Goal: Information Seeking & Learning: Learn about a topic

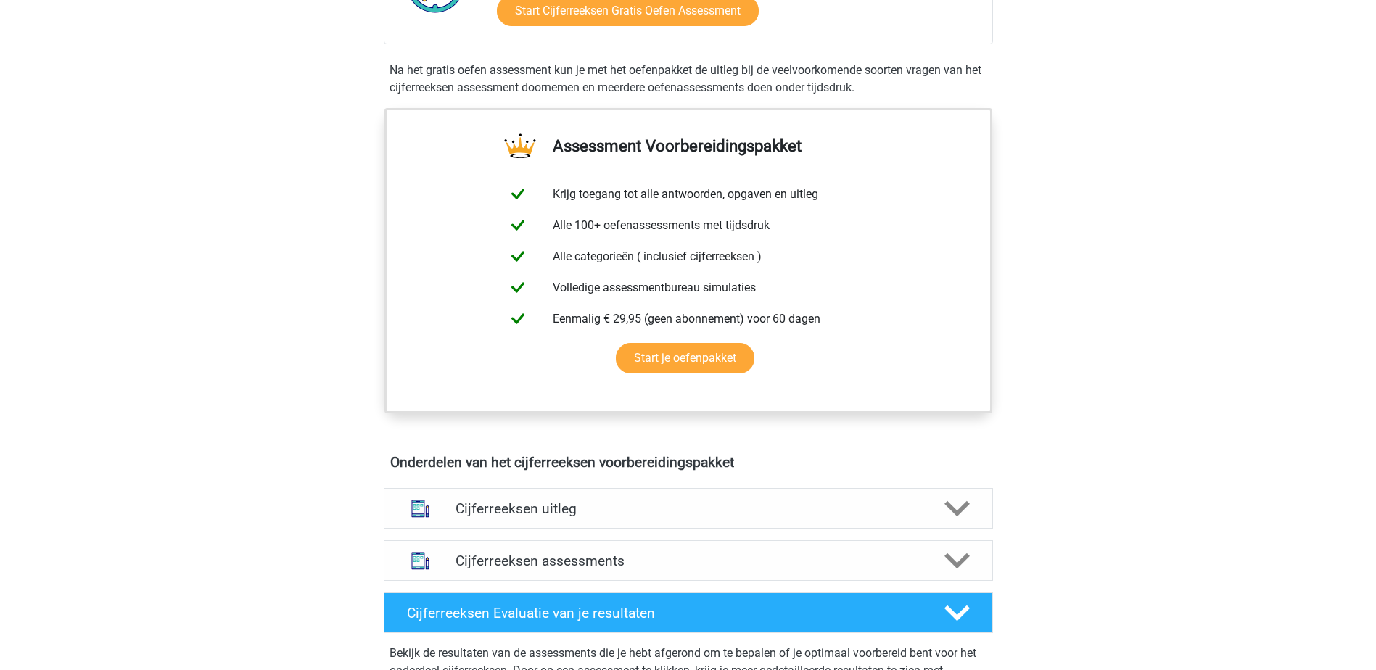
scroll to position [453, 0]
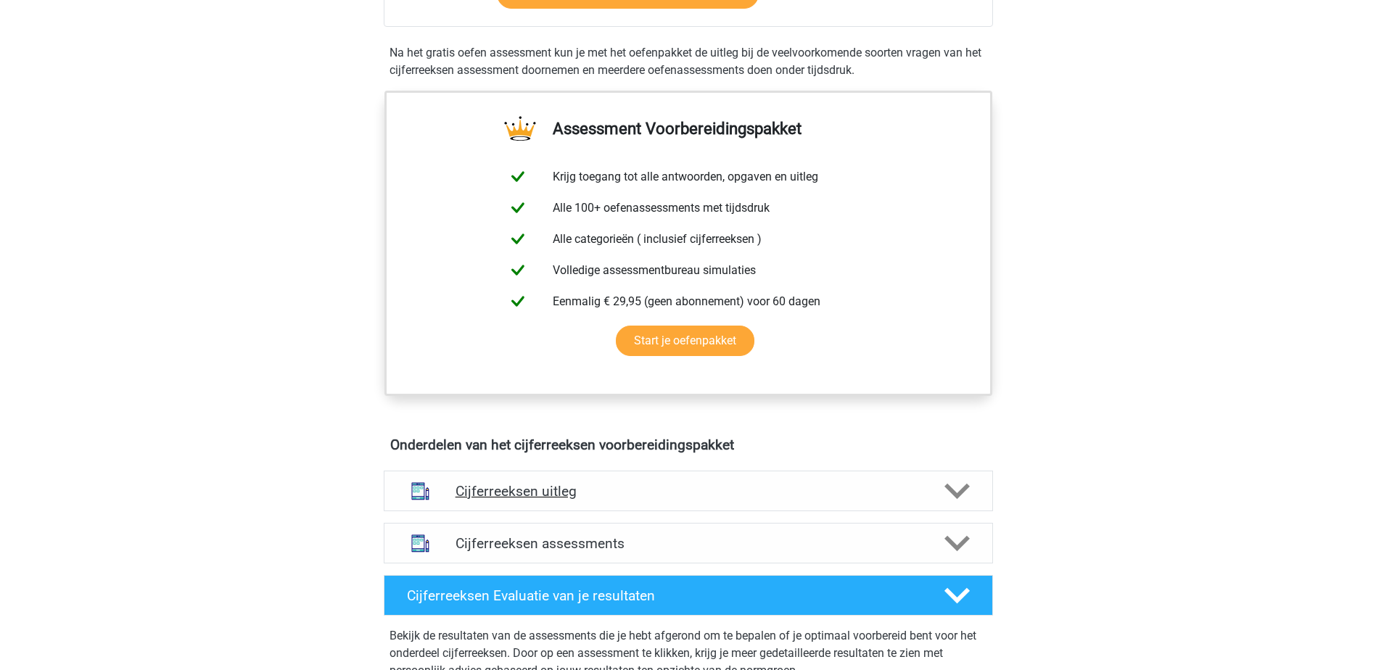
click at [658, 500] on h4 "Cijferreeksen uitleg" at bounding box center [689, 491] width 466 height 17
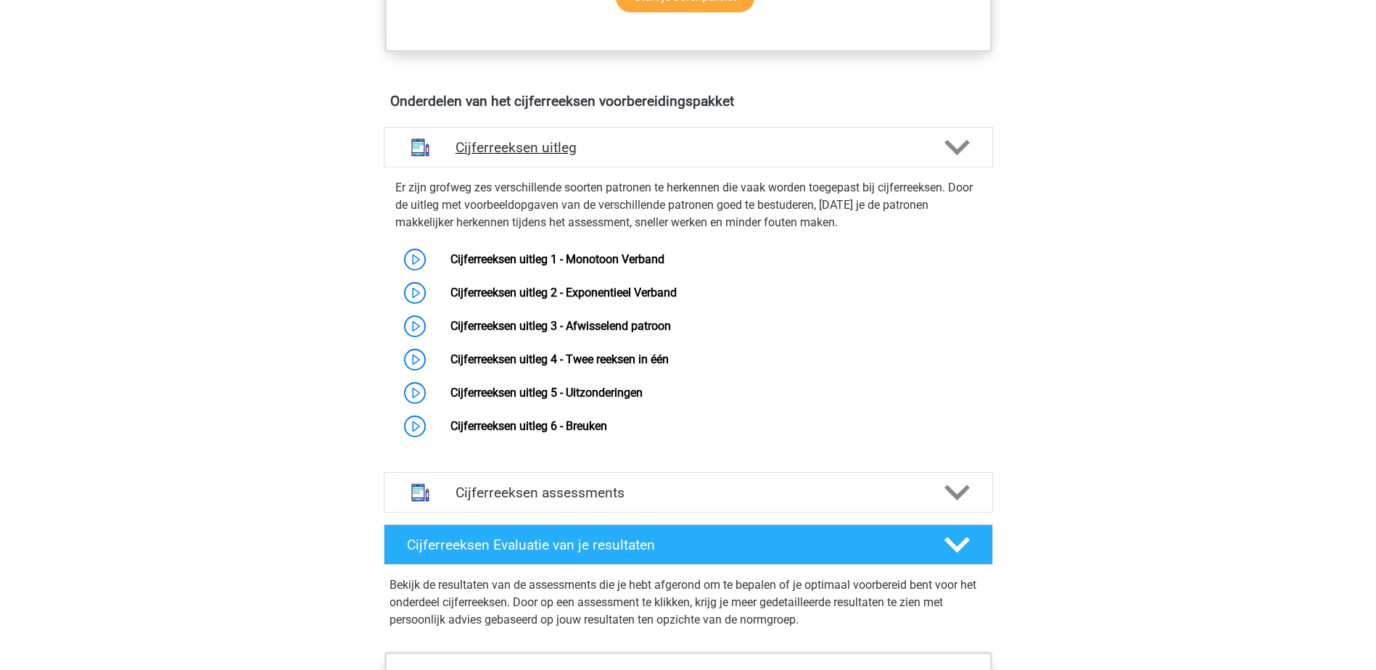
scroll to position [814, 0]
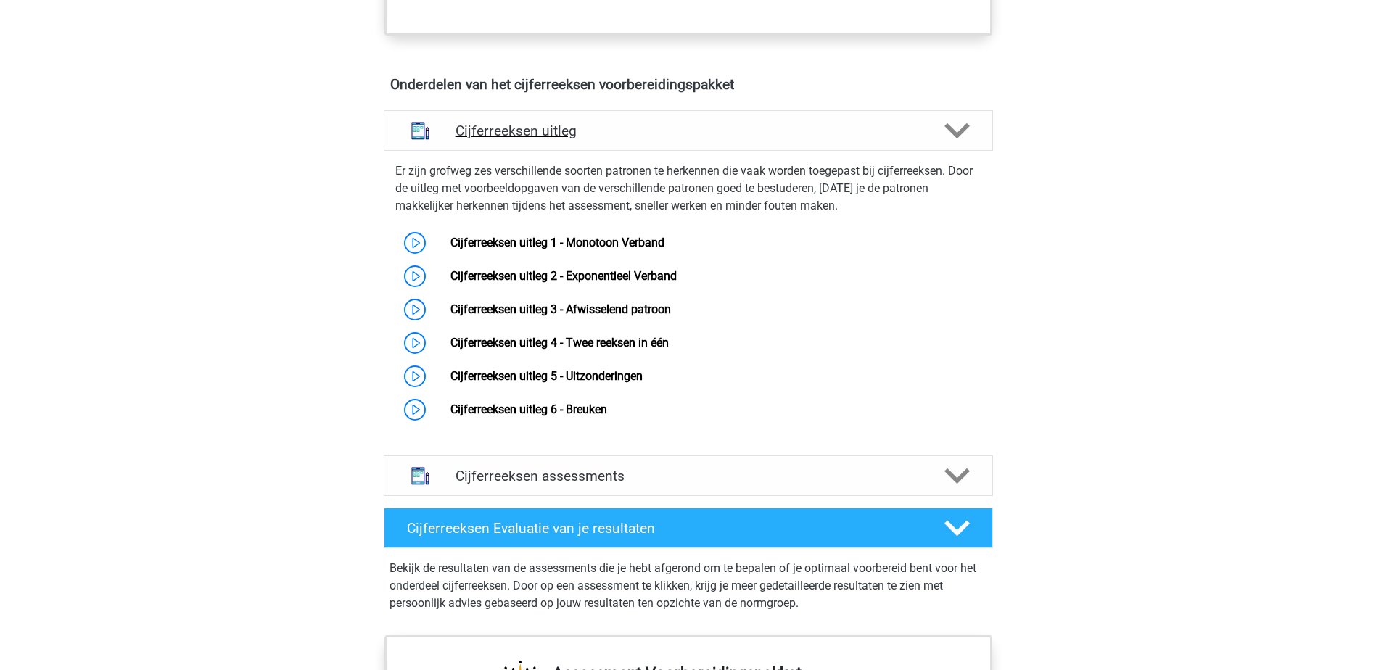
click at [617, 383] on link "Cijferreeksen uitleg 5 - Uitzonderingen" at bounding box center [546, 376] width 192 height 14
click at [640, 250] on link "Cijferreeksen uitleg 1 - Monotoon Verband" at bounding box center [557, 243] width 214 height 14
click at [677, 283] on link "Cijferreeksen uitleg 2 - Exponentieel Verband" at bounding box center [563, 276] width 226 height 14
click at [671, 316] on link "Cijferreeksen uitleg 3 - Afwisselend patroon" at bounding box center [560, 309] width 221 height 14
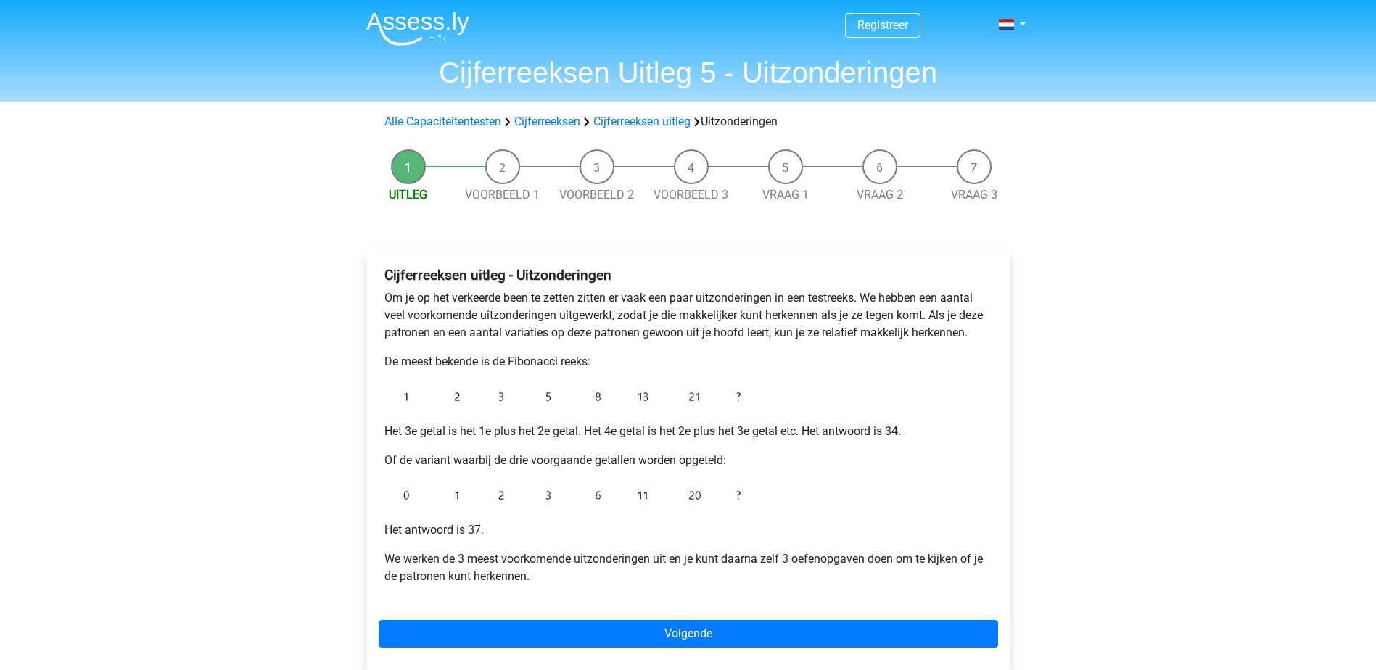
click at [499, 154] on li "Voorbeeld 1" at bounding box center [503, 176] width 94 height 54
click at [504, 176] on li "Voorbeeld 1" at bounding box center [503, 176] width 94 height 54
click at [590, 188] on link "Voorbeeld 2" at bounding box center [596, 195] width 75 height 14
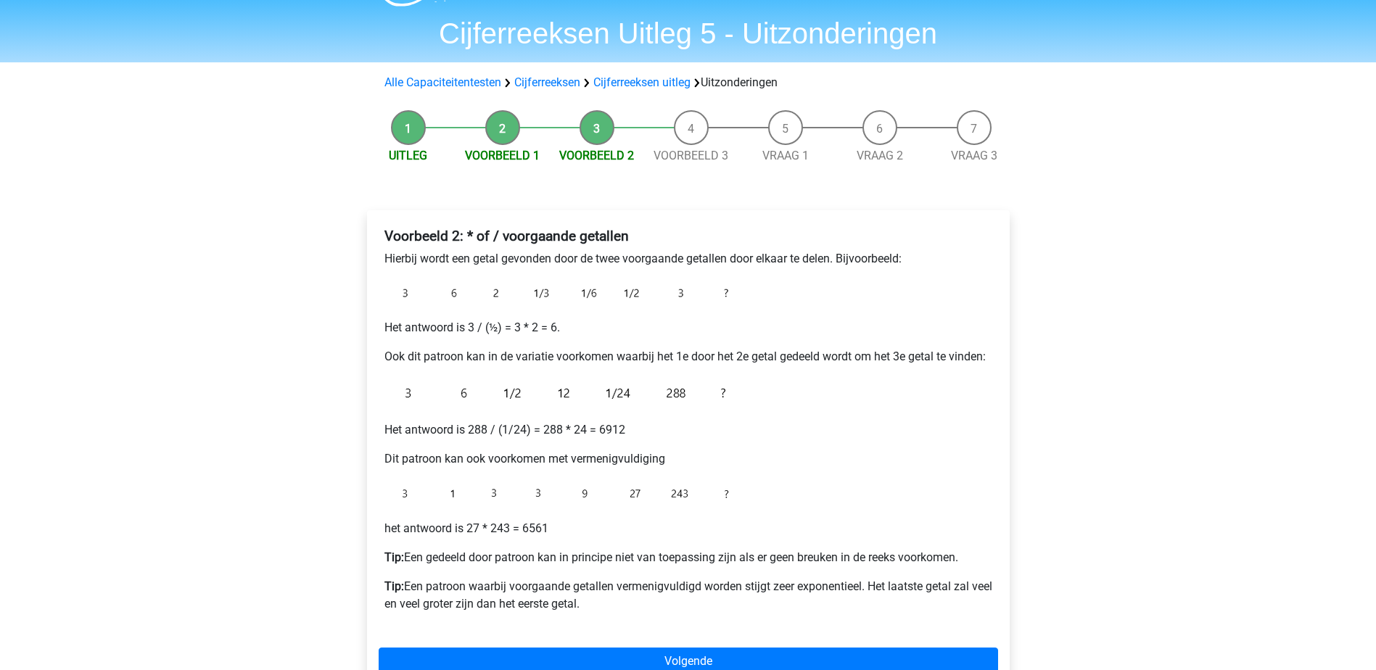
scroll to position [36, 0]
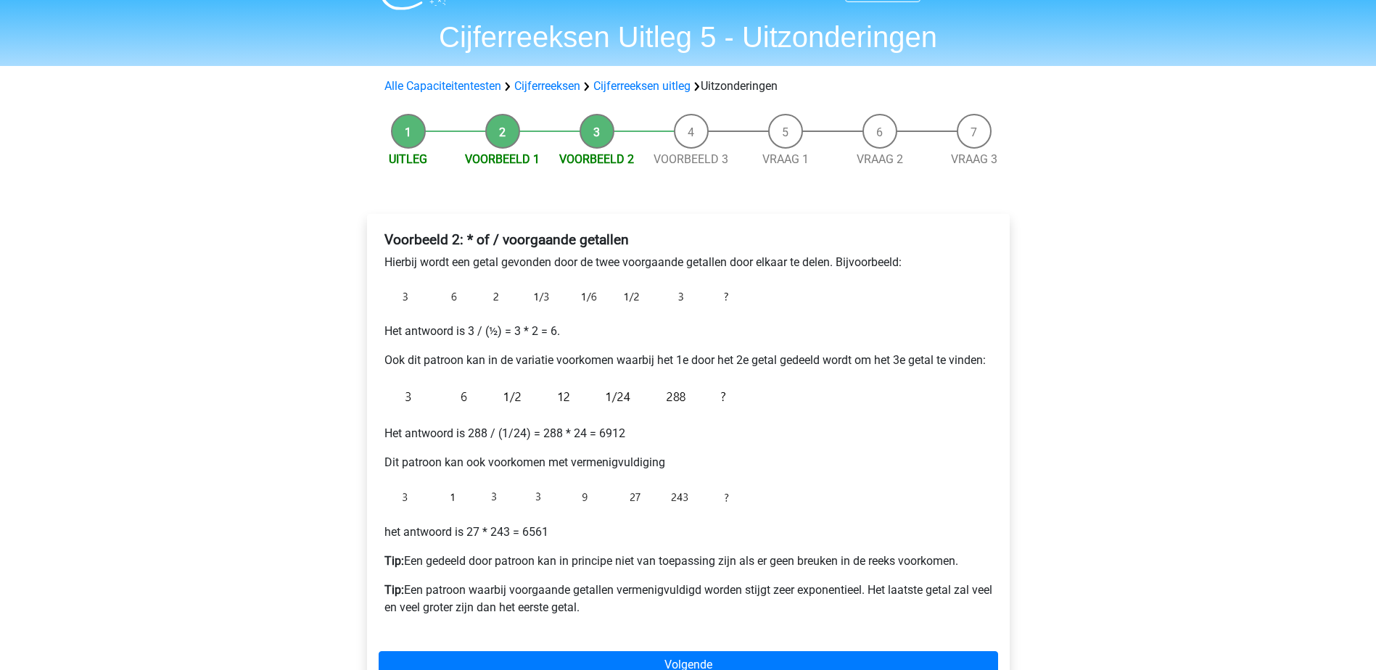
click at [505, 131] on li "Voorbeeld 1" at bounding box center [503, 141] width 94 height 54
click at [504, 136] on li "Voorbeeld 1" at bounding box center [503, 141] width 94 height 54
click at [692, 137] on li "Voorbeeld 3" at bounding box center [691, 141] width 94 height 54
click at [688, 154] on link "Voorbeeld 3" at bounding box center [691, 159] width 75 height 14
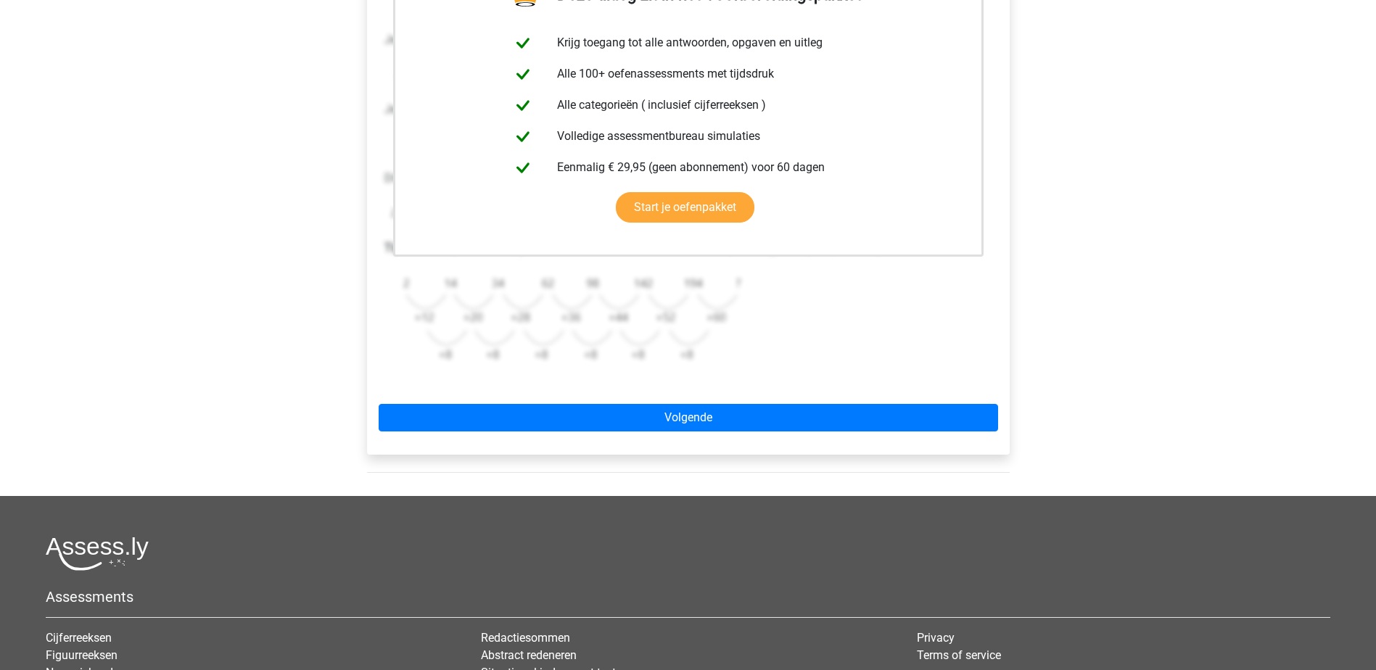
scroll to position [329, 0]
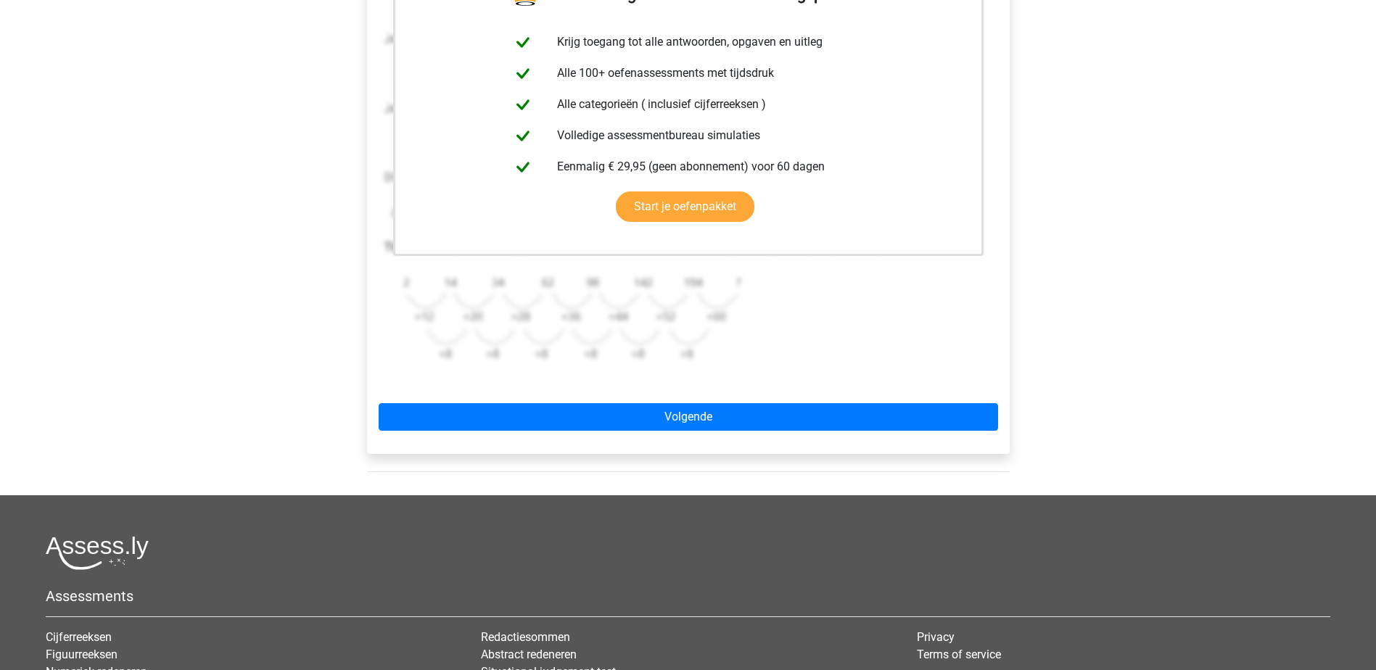
click at [1134, 306] on div "Registreer Nederlands English" at bounding box center [688, 274] width 1376 height 1207
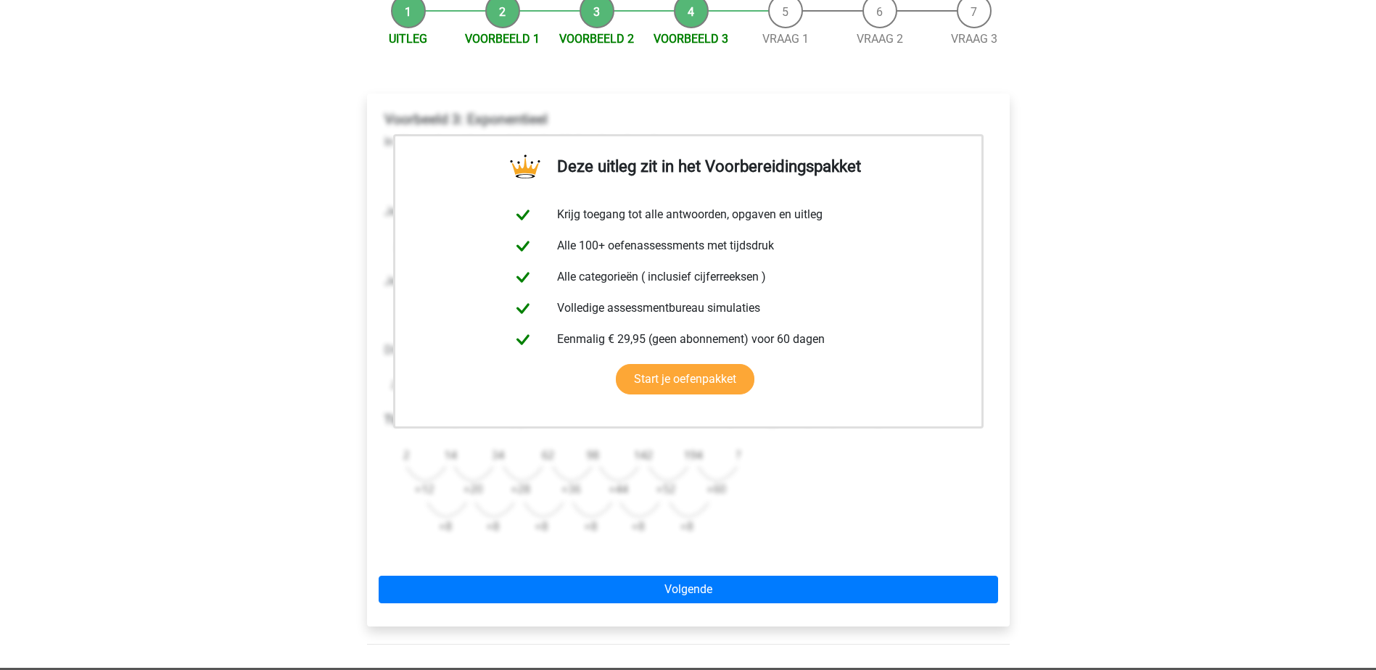
scroll to position [155, 0]
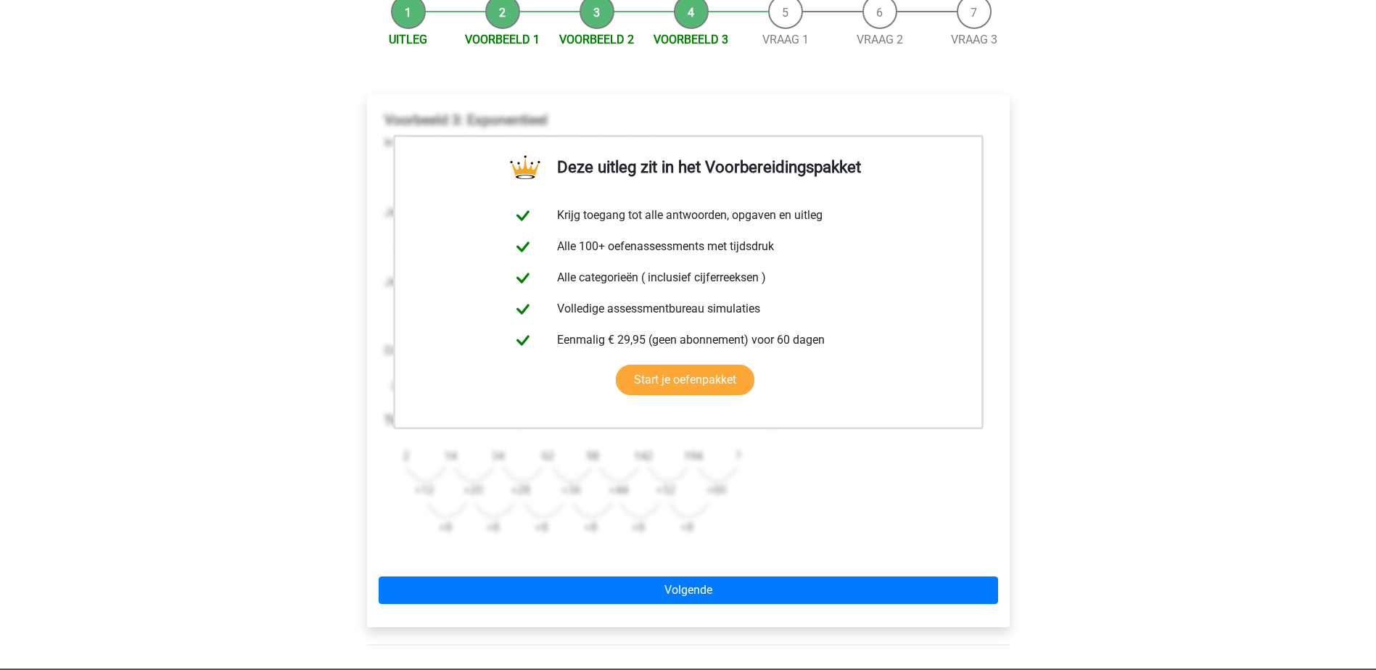
click at [888, 518] on div "Voorbeeld 3: Exponentieel In dit geval gaat het om bijvoorbeeld de volgende ree…" at bounding box center [688, 332] width 619 height 453
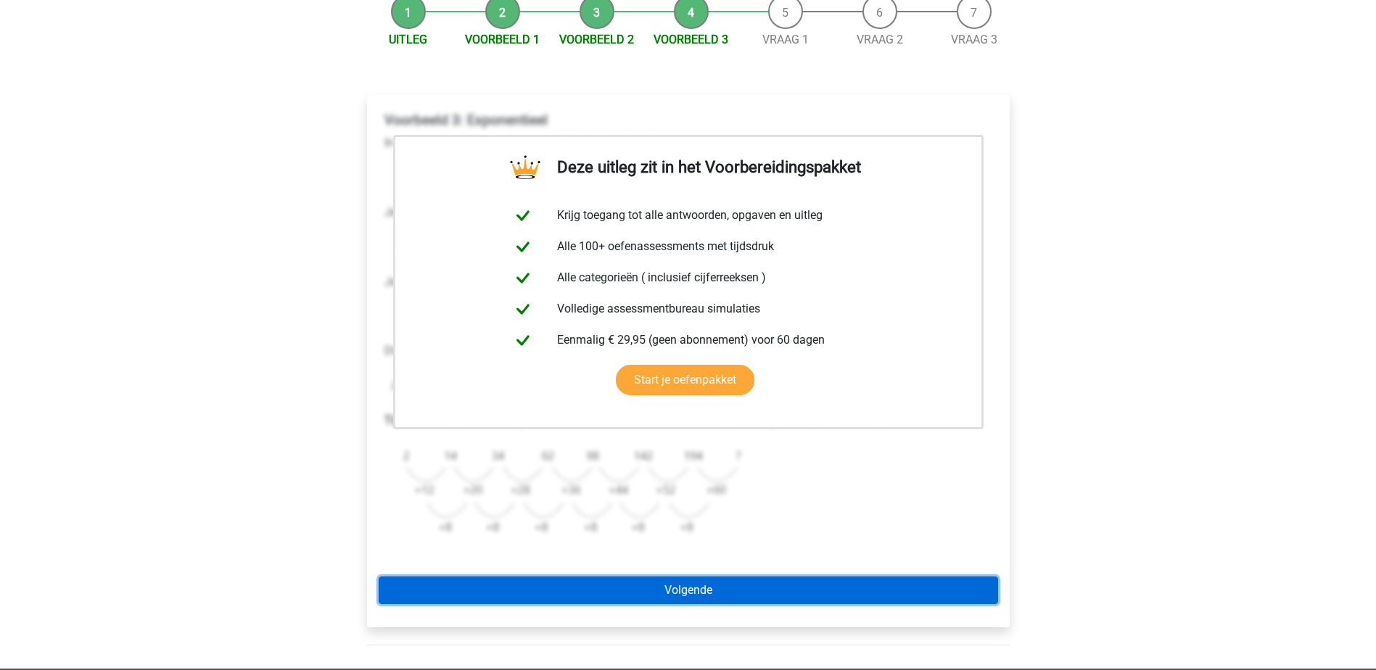
click at [854, 583] on link "Volgende" at bounding box center [688, 591] width 619 height 28
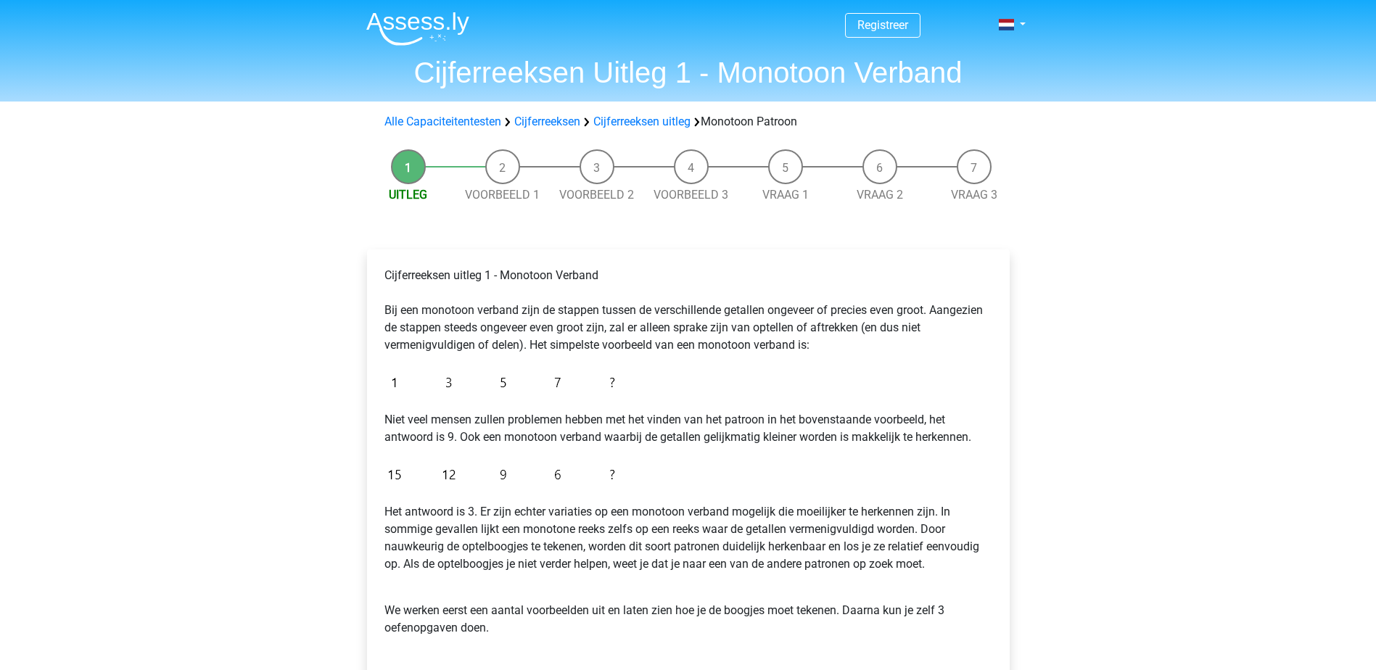
click at [510, 172] on li "Voorbeeld 1" at bounding box center [503, 176] width 94 height 54
click at [514, 188] on link "Voorbeeld 1" at bounding box center [502, 195] width 75 height 14
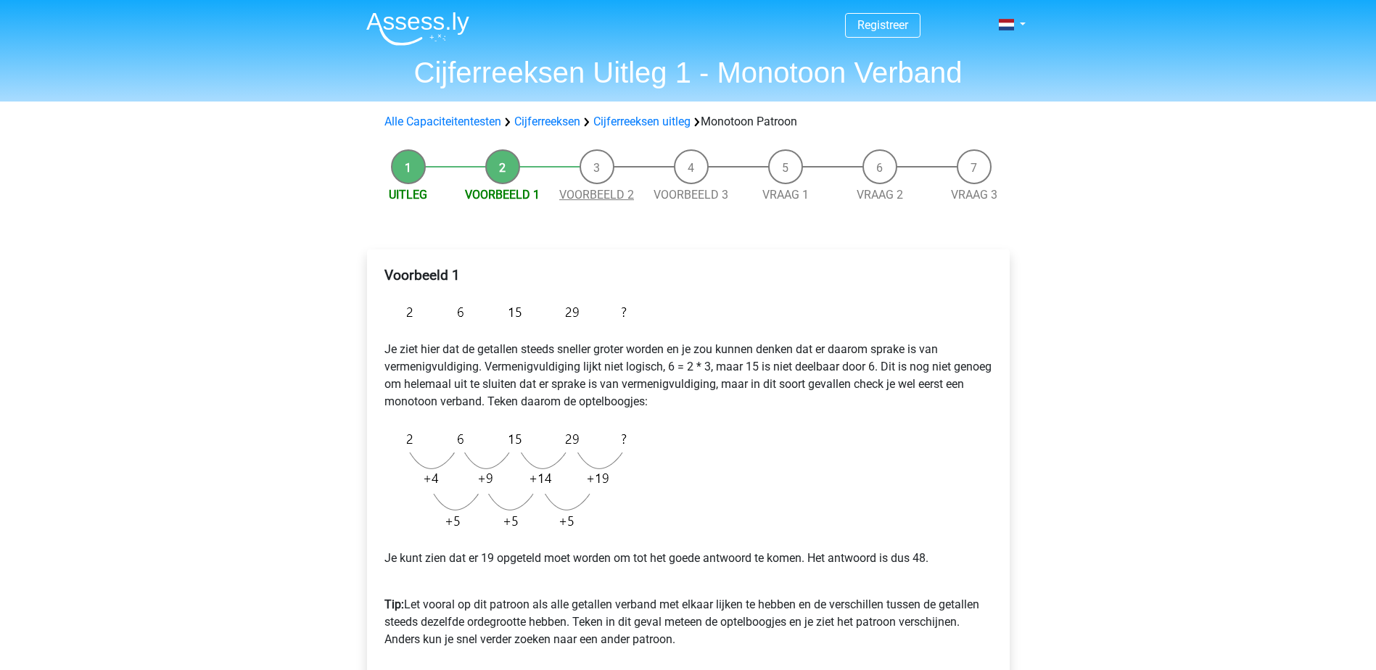
click at [605, 189] on link "Voorbeeld 2" at bounding box center [596, 195] width 75 height 14
